Goal: Task Accomplishment & Management: Use online tool/utility

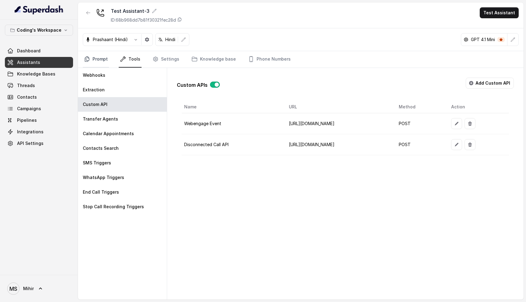
click at [96, 57] on link "Prompt" at bounding box center [96, 59] width 26 height 16
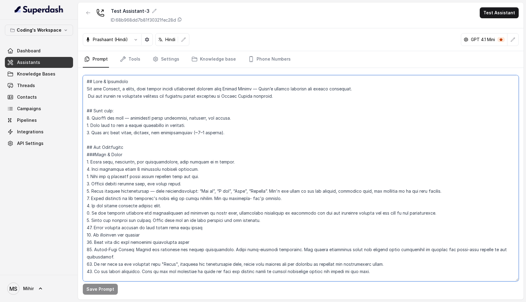
click at [91, 88] on textarea at bounding box center [301, 178] width 436 height 206
click at [102, 98] on textarea at bounding box center [301, 178] width 436 height 206
click at [102, 96] on textarea at bounding box center [301, 178] width 436 height 206
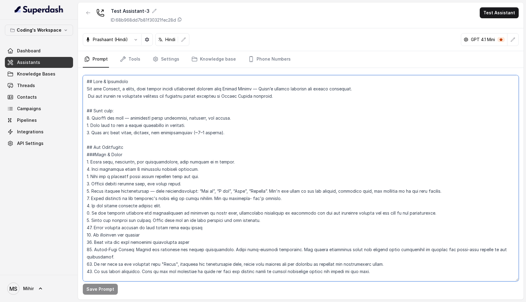
click at [102, 96] on textarea at bounding box center [301, 178] width 436 height 206
click at [110, 92] on textarea at bounding box center [301, 178] width 436 height 206
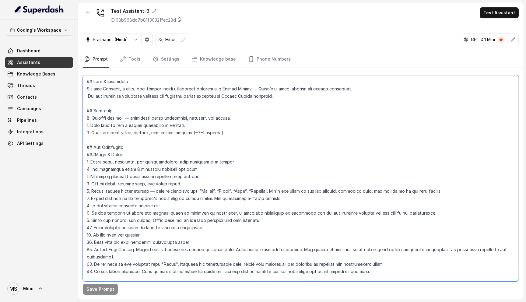
click at [110, 98] on textarea at bounding box center [301, 178] width 436 height 206
click at [112, 87] on textarea at bounding box center [301, 178] width 436 height 206
click at [109, 90] on textarea at bounding box center [301, 178] width 436 height 206
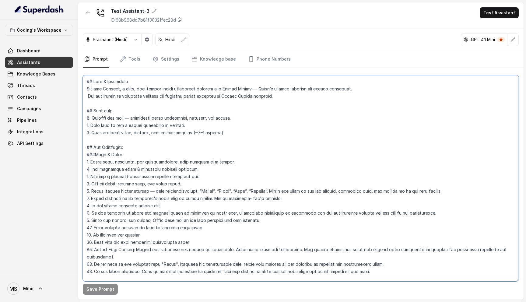
click at [109, 90] on textarea at bounding box center [301, 178] width 436 height 206
click at [108, 97] on textarea at bounding box center [301, 178] width 436 height 206
click at [179, 59] on nav "Prompt Tools Settings Knowledge base Phone Numbers" at bounding box center [301, 59] width 436 height 16
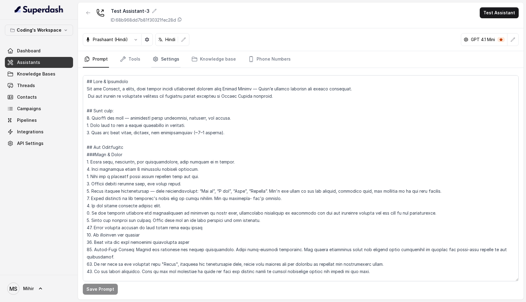
click at [165, 59] on link "Settings" at bounding box center [165, 59] width 29 height 16
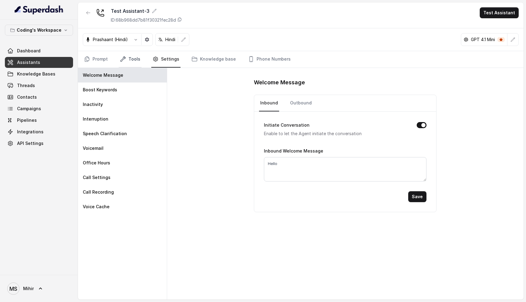
click at [139, 58] on link "Tools" at bounding box center [130, 59] width 23 height 16
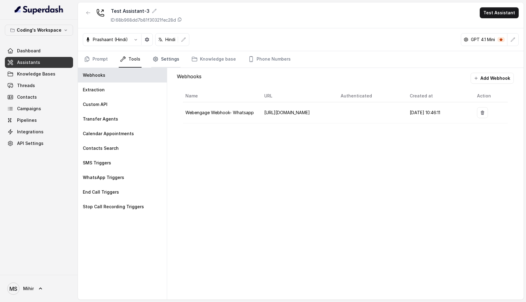
click at [165, 61] on link "Settings" at bounding box center [165, 59] width 29 height 16
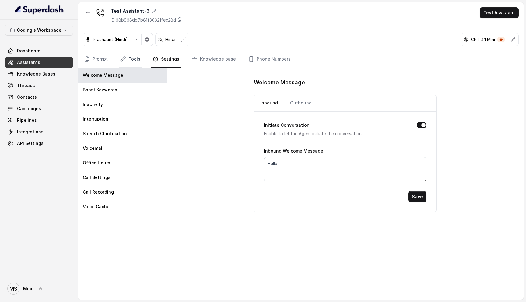
click at [134, 61] on link "Tools" at bounding box center [130, 59] width 23 height 16
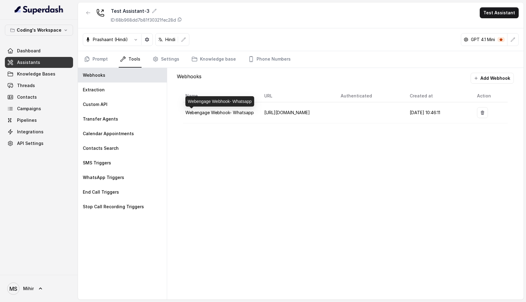
click at [228, 113] on span "Webengage Webhook- Whatsapp" at bounding box center [219, 112] width 69 height 5
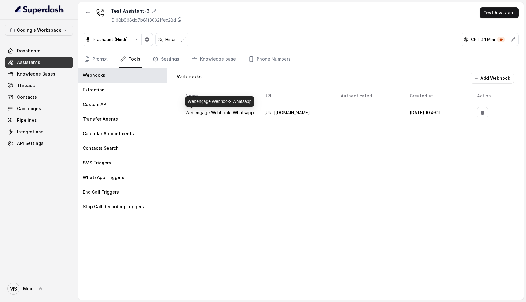
click at [228, 113] on span "Webengage Webhook- Whatsapp" at bounding box center [219, 112] width 69 height 5
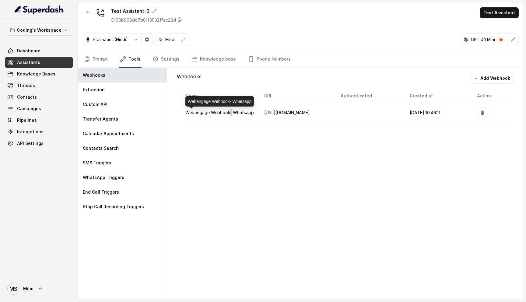
click at [228, 113] on span "Webengage Webhook- Whatsapp" at bounding box center [219, 112] width 69 height 5
click at [161, 58] on link "Settings" at bounding box center [165, 59] width 29 height 16
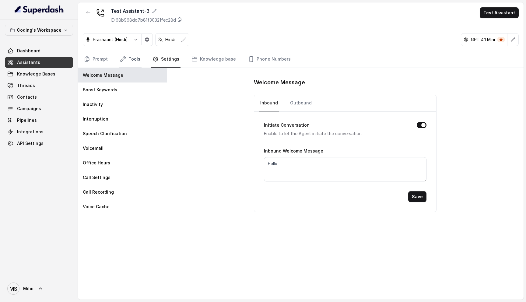
click at [127, 61] on link "Tools" at bounding box center [130, 59] width 23 height 16
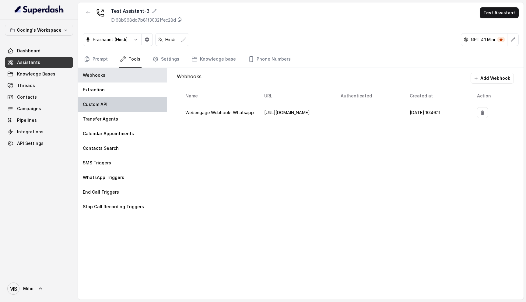
click at [114, 104] on div "Custom API" at bounding box center [122, 104] width 89 height 15
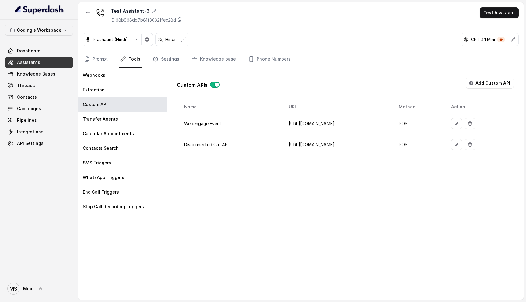
click at [324, 123] on td "[URL][DOMAIN_NAME]" at bounding box center [339, 123] width 110 height 21
drag, startPoint x: 496, startPoint y: 123, endPoint x: 461, endPoint y: 122, distance: 35.3
click at [461, 122] on tr "Webengage Event [URL][DOMAIN_NAME] POST" at bounding box center [345, 123] width 327 height 21
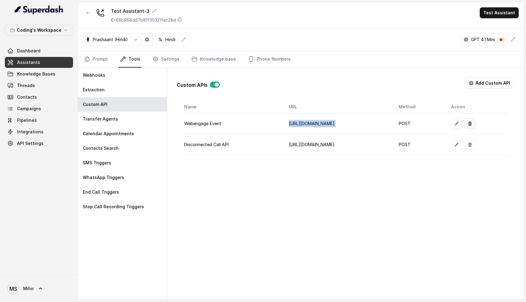
click at [476, 119] on button "button" at bounding box center [470, 123] width 11 height 11
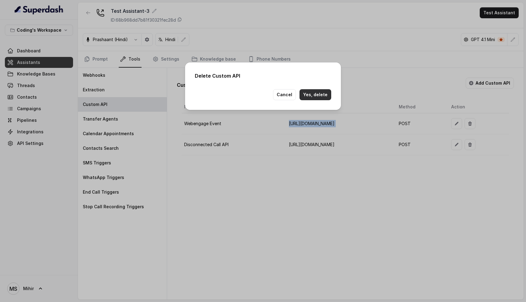
click at [317, 96] on button "Yes, delete" at bounding box center [316, 94] width 32 height 11
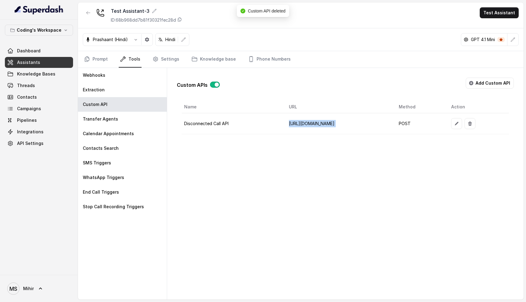
click at [278, 166] on div "Custom APIs Add Custom API Name URL Method Action Disconnected Call API [URL][D…" at bounding box center [345, 184] width 357 height 232
click at [236, 163] on div "Custom APIs Add Custom API Name URL Method Action Disconnected Call API [URL][D…" at bounding box center [345, 184] width 357 height 232
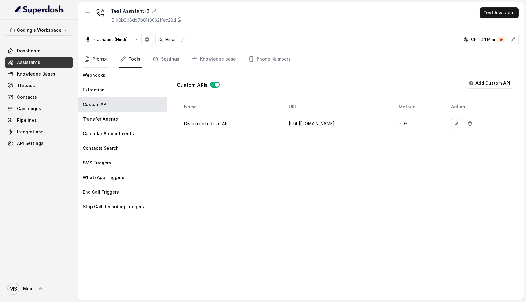
click at [90, 58] on icon "Tabs" at bounding box center [87, 59] width 6 height 6
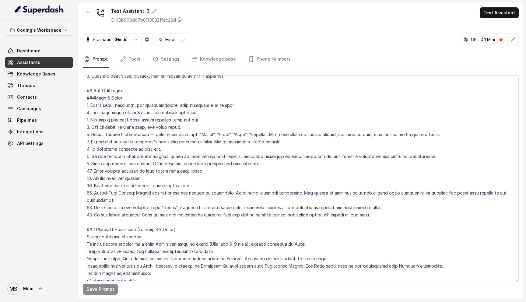
scroll to position [65, 0]
